Goal: Information Seeking & Learning: Learn about a topic

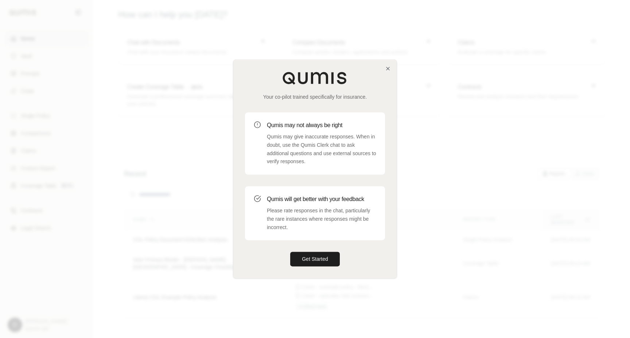
click at [414, 224] on div at bounding box center [315, 169] width 630 height 338
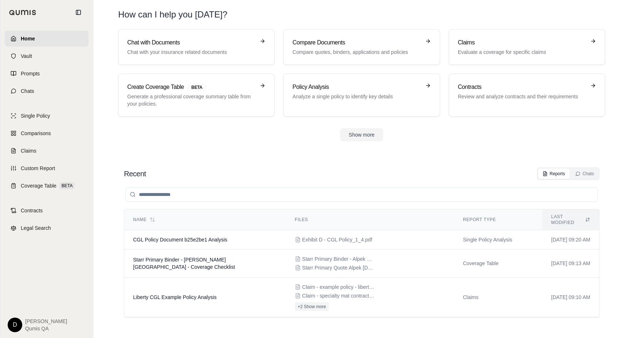
click at [282, 152] on section "Chat with Documents Chat with your insurance related documents Compare Document…" at bounding box center [361, 91] width 531 height 124
click at [67, 90] on link "Chats" at bounding box center [47, 91] width 84 height 16
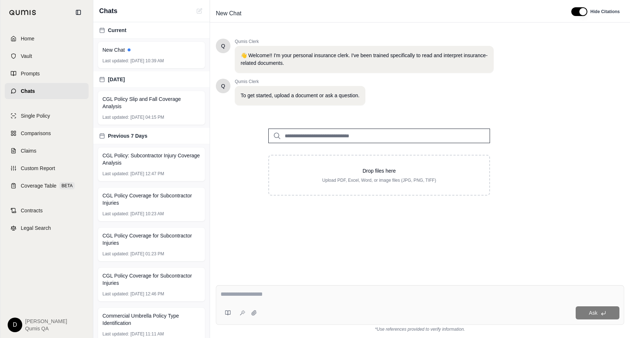
click at [306, 132] on input "search" at bounding box center [379, 136] width 222 height 15
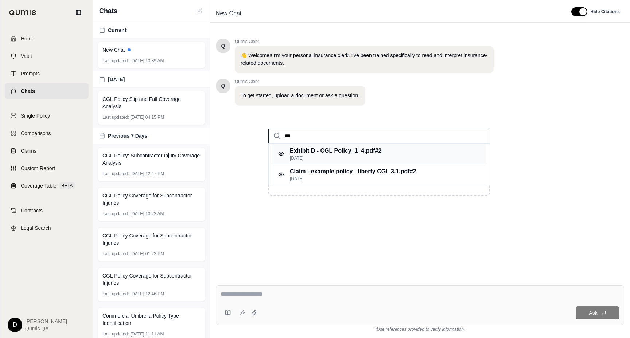
type input "***"
click at [330, 151] on p "Exhibit D - CGL Policy_1_4.pdf #2" at bounding box center [335, 150] width 91 height 9
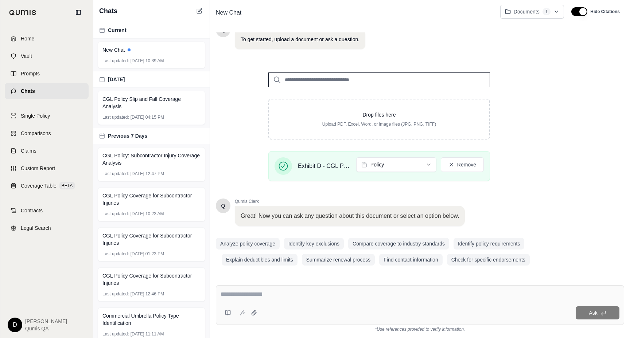
scroll to position [56, 0]
click at [292, 295] on textarea at bounding box center [419, 294] width 399 height 9
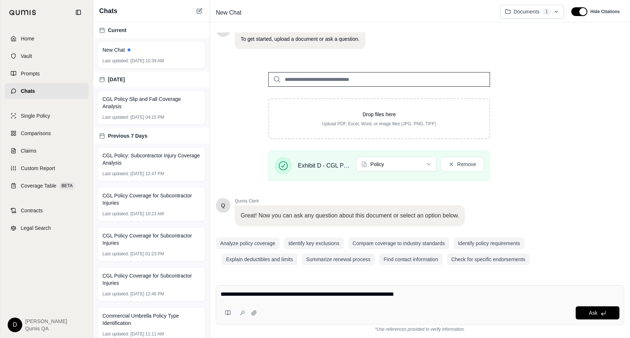
type textarea "**********"
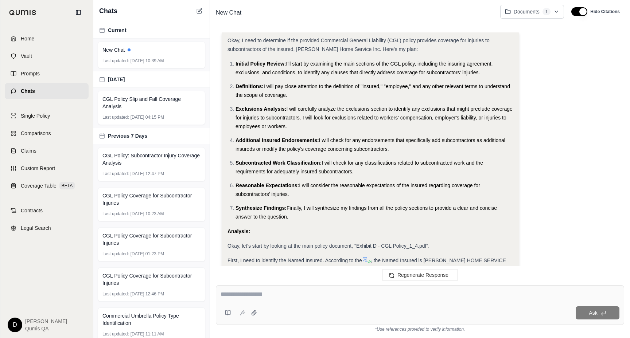
scroll to position [49, 0]
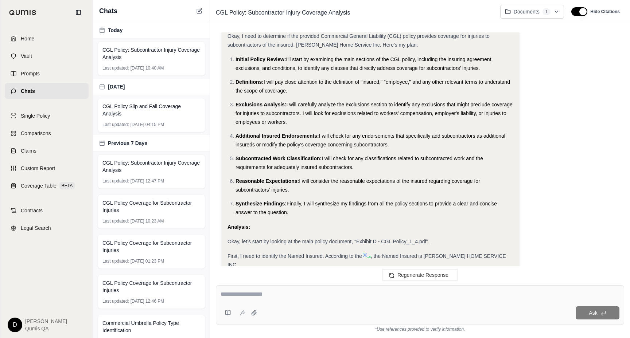
click at [307, 77] on ol "Initial Policy Review: I'll start by examining the main sections of the CGL pol…" at bounding box center [370, 136] width 286 height 162
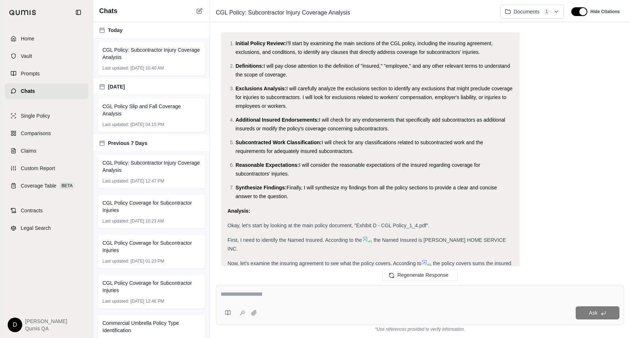
scroll to position [67, 0]
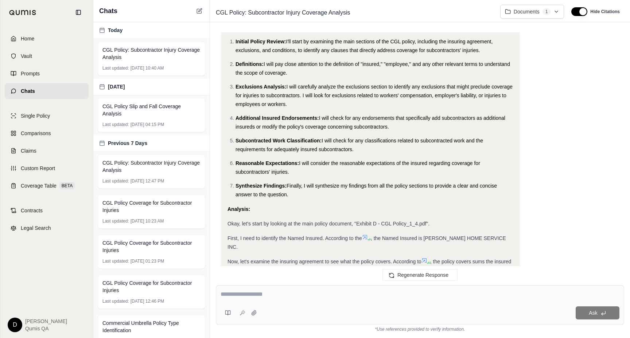
click at [384, 292] on textarea at bounding box center [419, 294] width 399 height 9
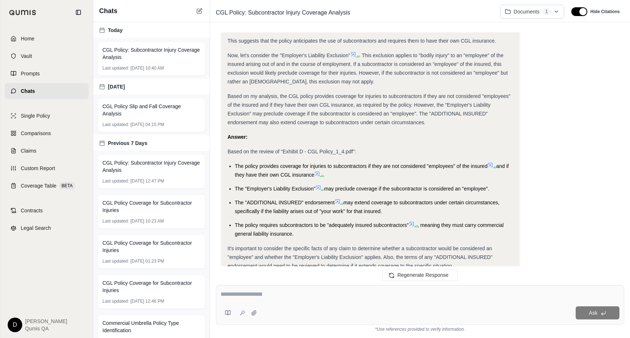
scroll to position [517, 0]
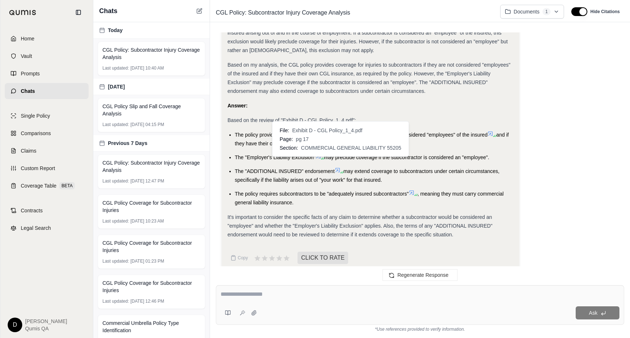
click at [338, 168] on icon at bounding box center [337, 170] width 4 height 4
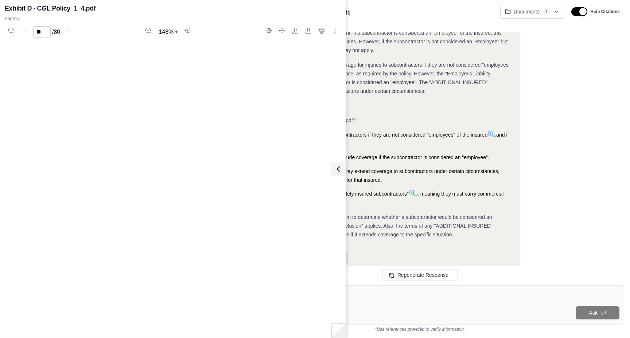
type input "**"
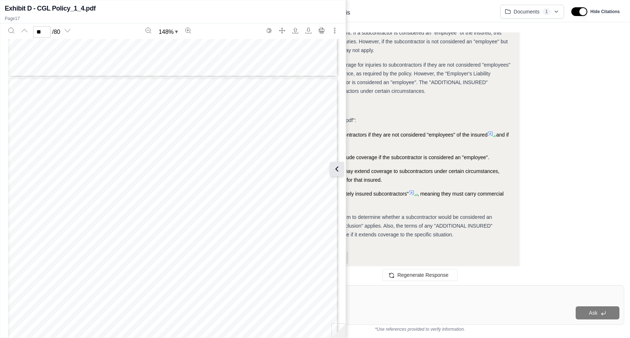
click at [337, 169] on icon at bounding box center [336, 169] width 9 height 9
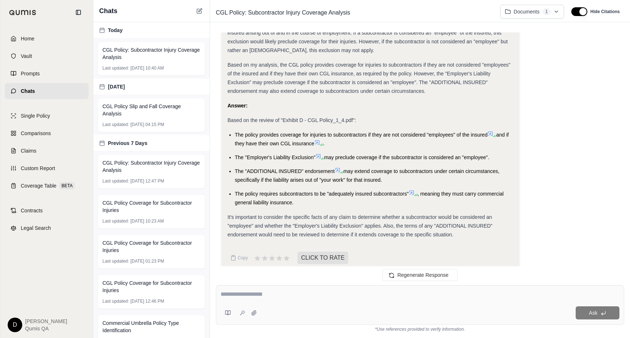
click at [356, 168] on span "may extend coverage to subcontractors under certain circumstances, specifically…" at bounding box center [367, 175] width 265 height 15
click at [247, 293] on textarea at bounding box center [419, 294] width 399 height 9
click at [225, 317] on button at bounding box center [227, 313] width 15 height 15
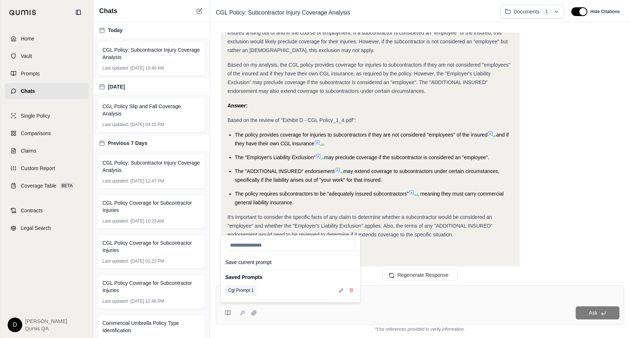
click at [241, 292] on button "Cgl Prompt 1" at bounding box center [240, 290] width 31 height 10
type textarea "**********"
click at [373, 294] on textarea "**********" at bounding box center [419, 294] width 399 height 9
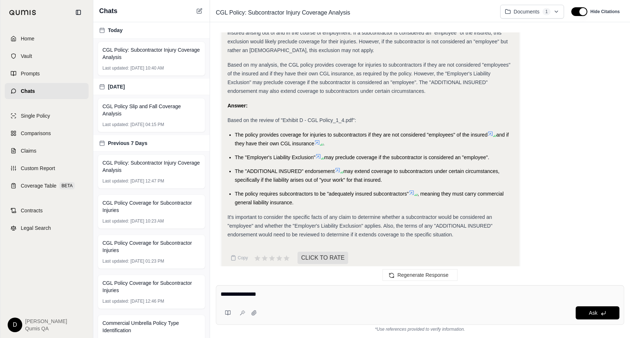
click at [286, 295] on textarea "**********" at bounding box center [419, 294] width 399 height 9
click at [30, 156] on link "Claims" at bounding box center [47, 151] width 84 height 16
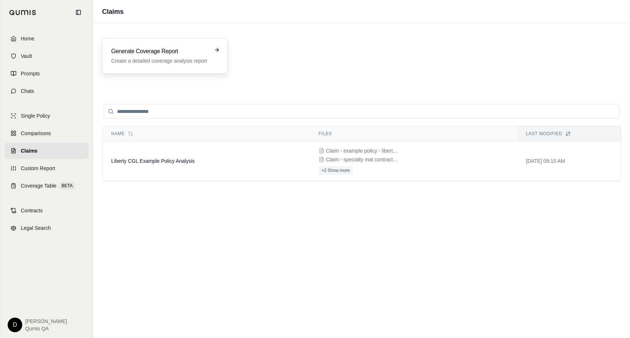
click at [161, 58] on p "Create a detailed coverage analysis report" at bounding box center [159, 60] width 97 height 7
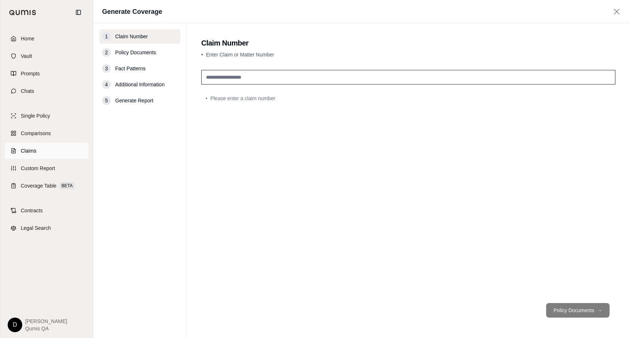
click at [49, 151] on link "Claims" at bounding box center [47, 151] width 84 height 16
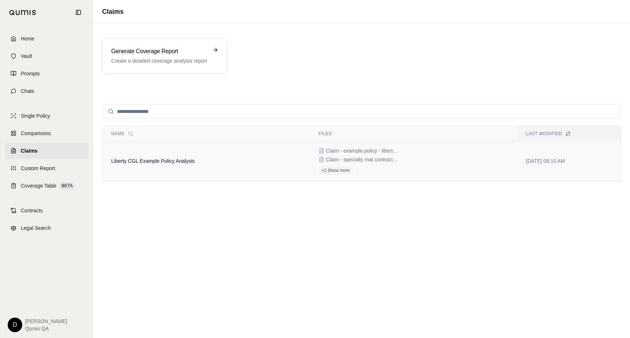
click at [168, 168] on td "Liberty CGL Example Policy Analysis" at bounding box center [205, 161] width 207 height 40
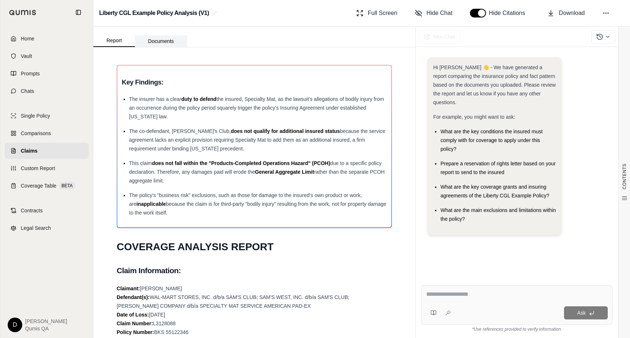
click at [164, 37] on button "Documents" at bounding box center [161, 41] width 52 height 12
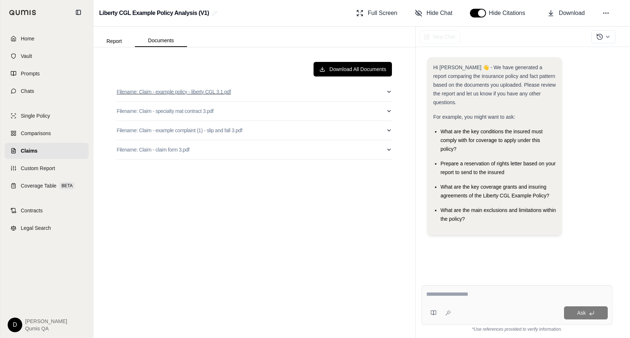
click at [280, 95] on button "Filename: Claim - example policy - liberty CGL 3.1.pdf" at bounding box center [254, 91] width 275 height 19
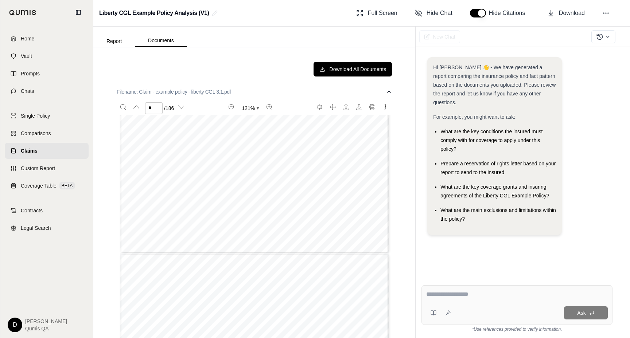
type input "*"
click at [260, 92] on button "Filename: Claim - example policy - liberty CGL 3.1.pdf" at bounding box center [254, 91] width 275 height 19
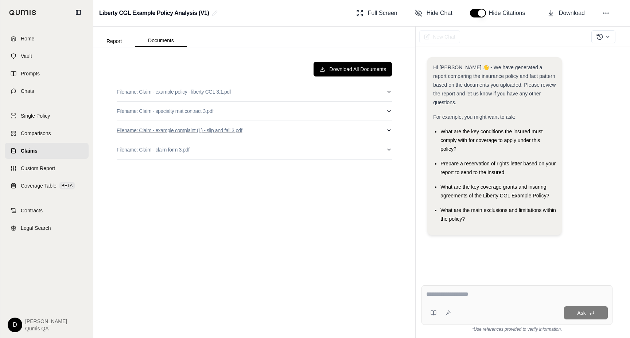
click at [274, 133] on button "Filename: Claim - example complaint (1) - slip and fall 3.pdf" at bounding box center [254, 130] width 275 height 19
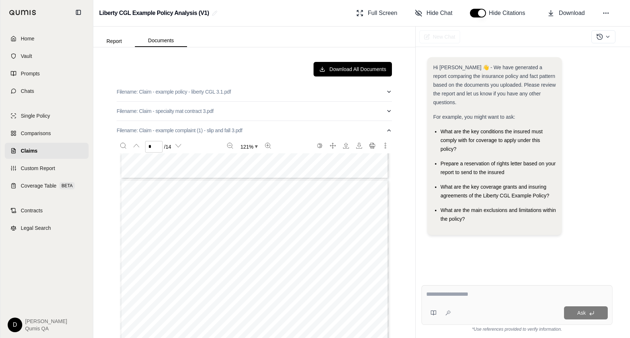
scroll to position [323, 0]
type input "*"
click at [256, 128] on button "Filename: Claim - example complaint (1) - slip and fall 3.pdf" at bounding box center [254, 130] width 275 height 19
click at [267, 147] on button "Filename: Claim - claim form 3.pdf" at bounding box center [254, 149] width 275 height 19
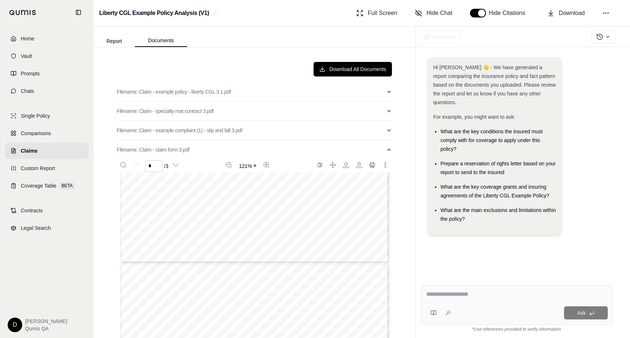
type input "*"
click at [282, 116] on button "Filename: Claim - specialty mat contract 3.pdf" at bounding box center [254, 111] width 275 height 19
type input "*"
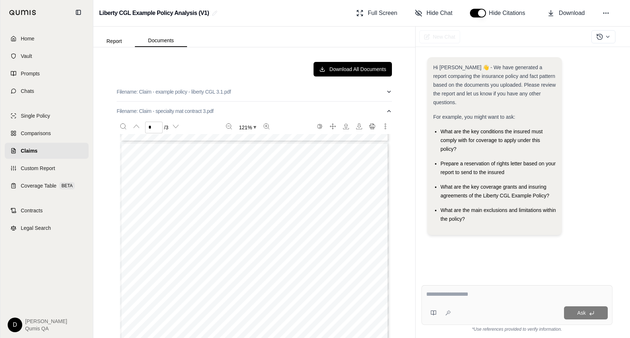
scroll to position [349, 0]
click at [290, 107] on button "Filename: Claim - specialty mat contract 3.pdf" at bounding box center [254, 111] width 275 height 19
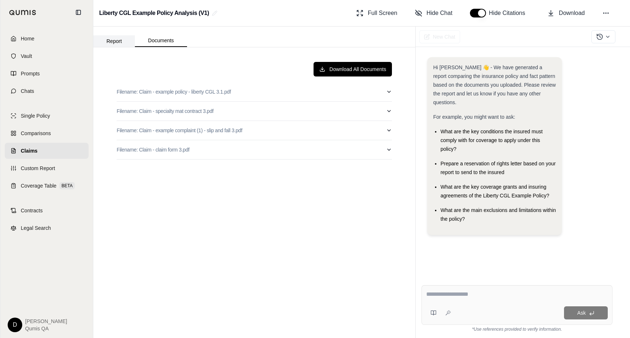
click at [119, 39] on button "Report" at bounding box center [114, 41] width 42 height 12
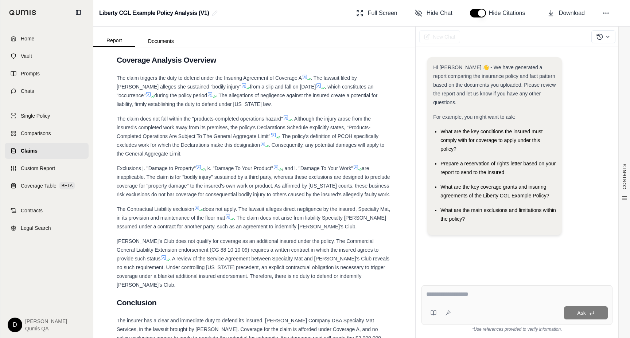
scroll to position [977, 0]
click at [437, 297] on textarea at bounding box center [516, 294] width 181 height 9
click at [457, 297] on textarea at bounding box center [516, 294] width 181 height 9
click at [240, 188] on span "are inapplicable. The claim is for "bodily injury" sustained by a third party, …" at bounding box center [254, 183] width 274 height 32
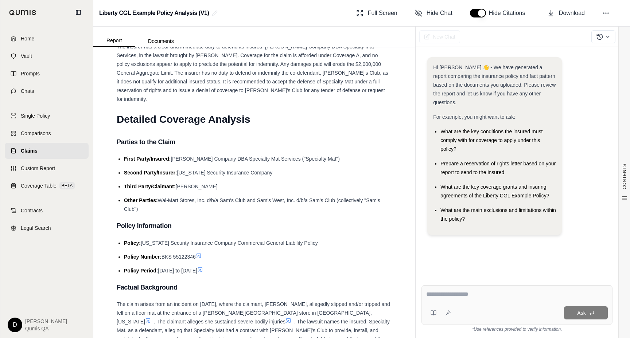
scroll to position [1273, 0]
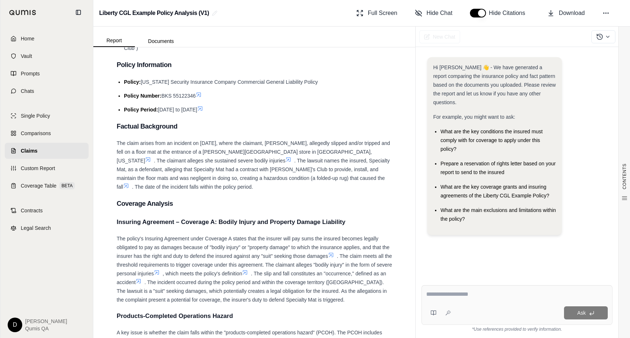
click at [289, 140] on span "The claim arises from an incident on [DATE], where the claimant, [PERSON_NAME],…" at bounding box center [253, 151] width 273 height 23
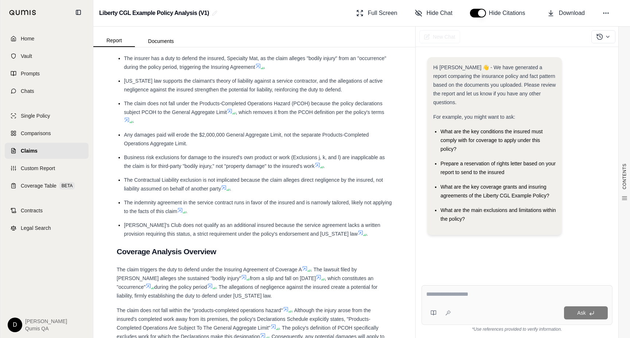
scroll to position [855, 0]
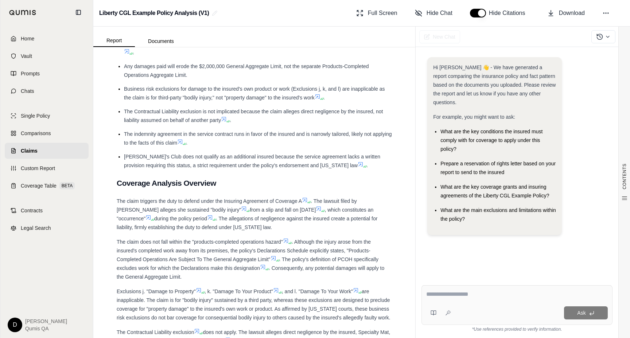
click at [473, 296] on textarea at bounding box center [516, 294] width 181 height 9
click at [241, 134] on span "The indemnity agreement in the service contract runs in favor of the insured an…" at bounding box center [258, 138] width 268 height 15
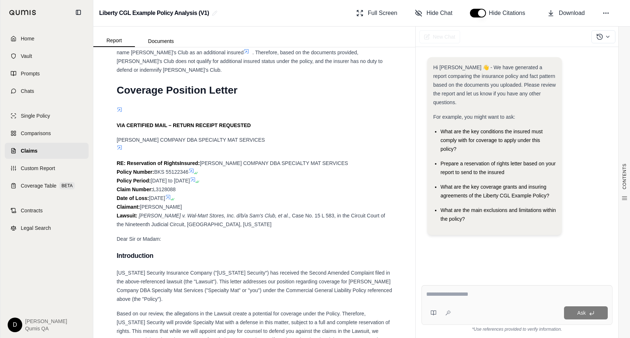
scroll to position [2057, 0]
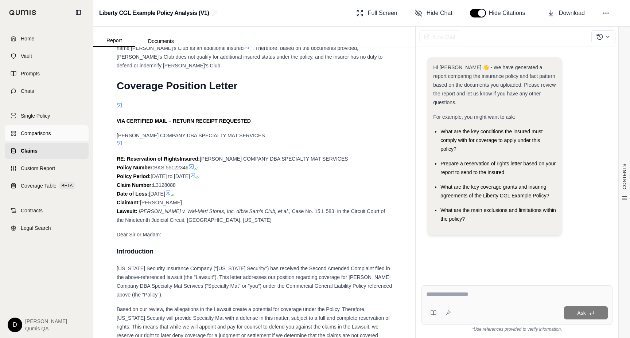
click at [57, 133] on link "Comparisons" at bounding box center [47, 133] width 84 height 16
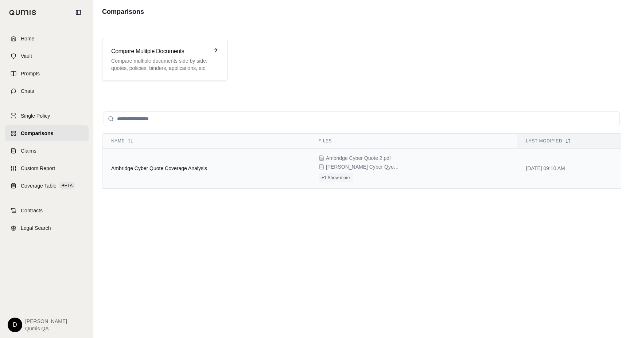
click at [183, 162] on td "Ambridge Cyber Quote Coverage Analysis" at bounding box center [205, 169] width 207 height 40
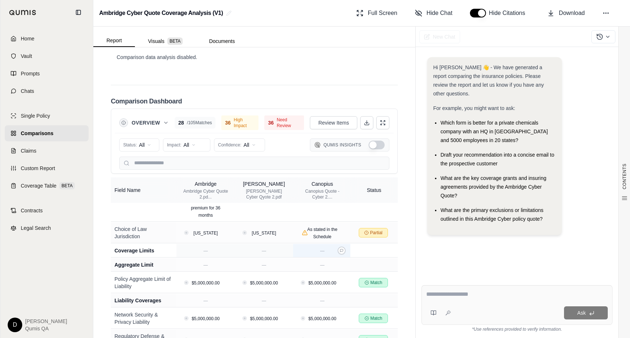
scroll to position [331, 0]
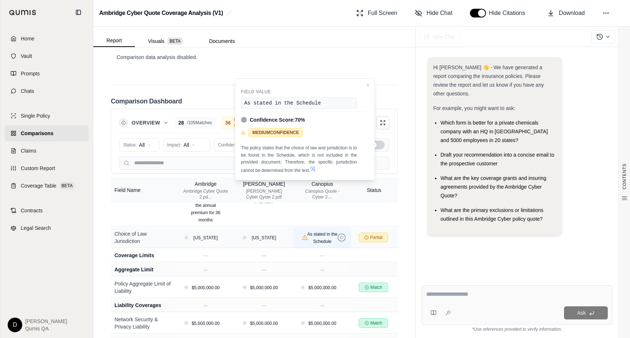
click at [341, 236] on icon at bounding box center [342, 238] width 4 height 4
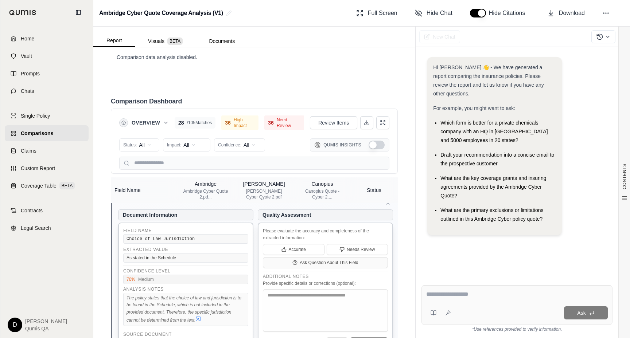
scroll to position [390, 0]
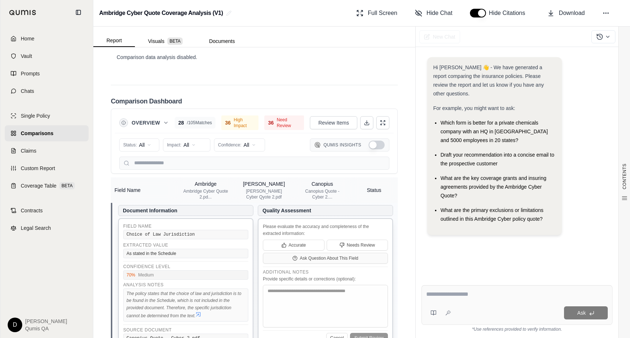
click at [197, 312] on icon at bounding box center [198, 315] width 6 height 6
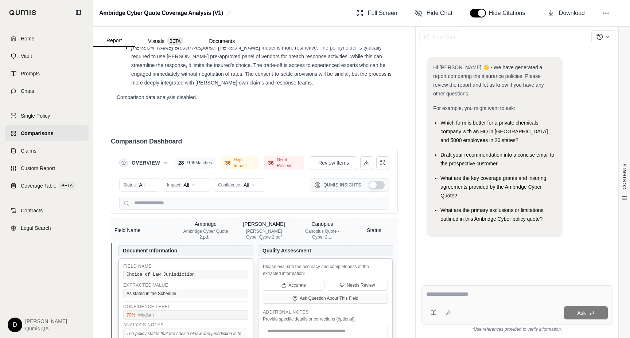
scroll to position [1805, 0]
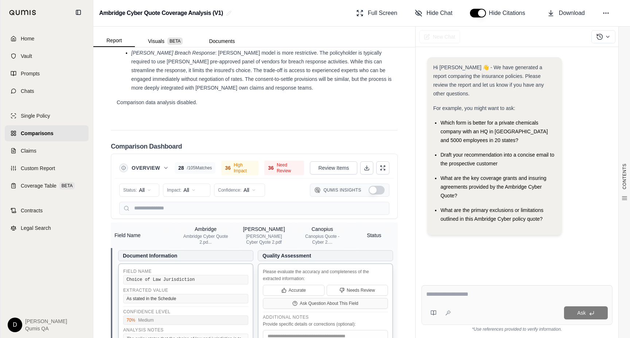
click at [382, 269] on div "Please evaluate the accuracy and completeness of the extracted information:" at bounding box center [325, 276] width 125 height 14
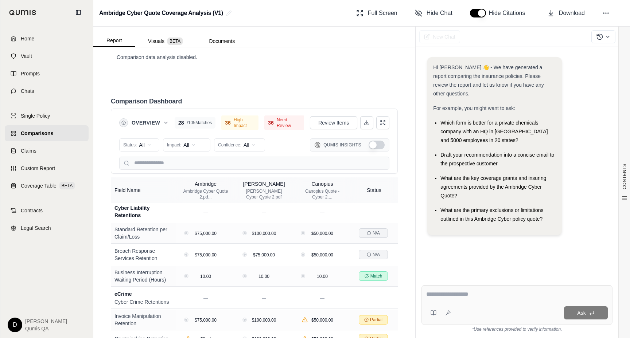
scroll to position [766, 0]
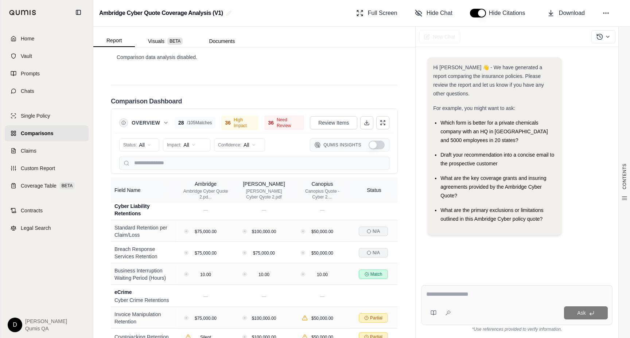
click at [106, 143] on div "CONTENTS Table of Contents Key Findings: INSURANCE POLICY COMPARISON Introducti…" at bounding box center [254, 192] width 322 height 291
